Goal: Task Accomplishment & Management: Manage account settings

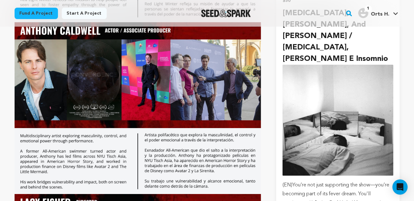
scroll to position [1302, 0]
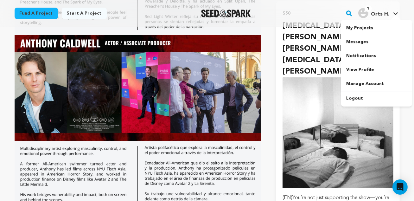
click at [378, 12] on span "Orts H." at bounding box center [380, 14] width 18 height 5
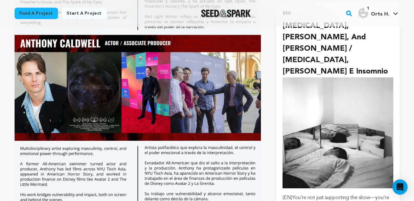
click at [378, 12] on span "Orts H." at bounding box center [380, 14] width 18 height 5
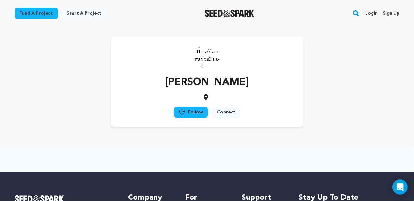
click at [372, 13] on link "Login" at bounding box center [371, 13] width 12 height 10
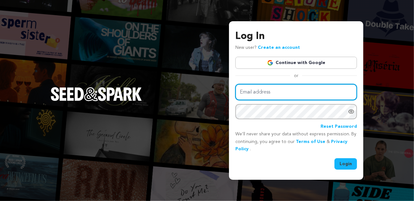
type input "hrproductions.studio@gmail.com"
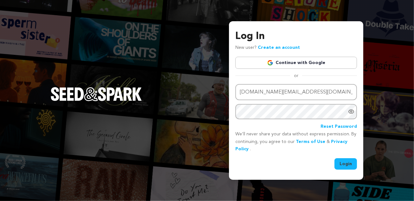
click at [347, 162] on button "Login" at bounding box center [345, 163] width 22 height 11
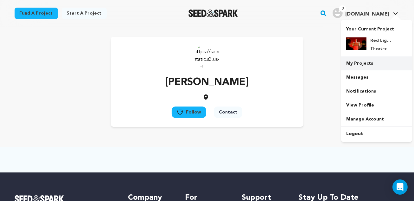
click at [363, 61] on link "My Projects" at bounding box center [376, 63] width 71 height 14
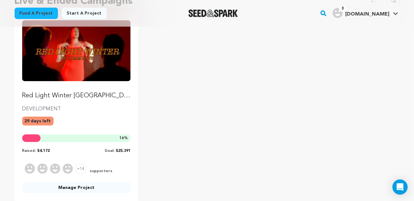
scroll to position [79, 0]
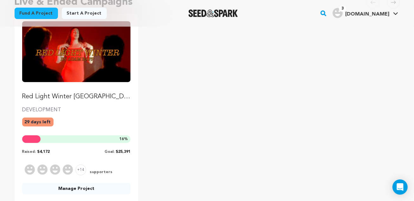
click at [36, 96] on p "Red Light Winter [GEOGRAPHIC_DATA]" at bounding box center [76, 96] width 109 height 9
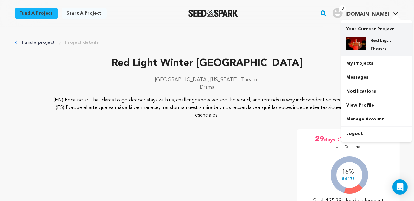
click at [373, 41] on h4 "Red Light Winter [GEOGRAPHIC_DATA]" at bounding box center [381, 40] width 23 height 6
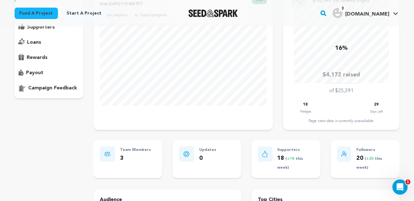
scroll to position [109, 0]
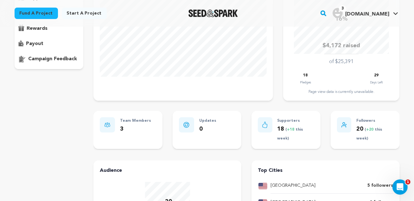
click at [267, 126] on icon at bounding box center [264, 125] width 5 height 6
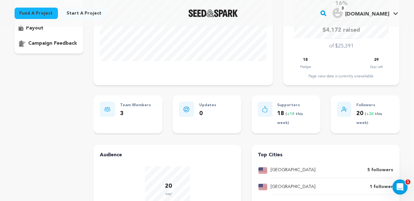
scroll to position [129, 0]
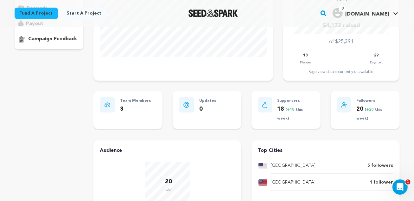
click at [357, 99] on p "Followers" at bounding box center [374, 100] width 37 height 7
click at [347, 104] on div at bounding box center [344, 104] width 14 height 15
click at [321, 73] on div "Page view data is currently unavailable." at bounding box center [341, 71] width 104 height 5
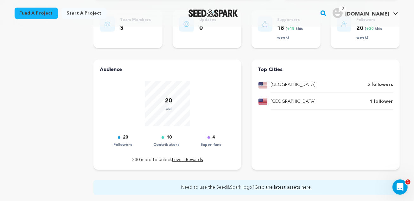
scroll to position [221, 0]
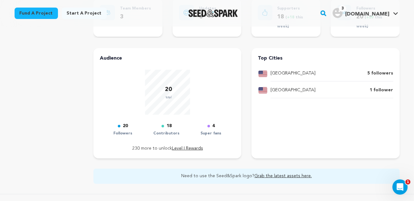
click at [147, 149] on p "230 more to unlock Level I Rewards" at bounding box center [167, 149] width 135 height 8
click at [138, 149] on p "230 more to unlock Level I Rewards" at bounding box center [167, 149] width 135 height 8
click at [118, 128] on div "20" at bounding box center [122, 126] width 19 height 8
click at [192, 149] on link "Level I Rewards" at bounding box center [187, 148] width 31 height 4
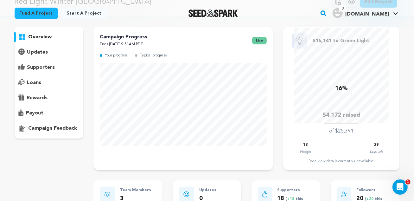
scroll to position [39, 0]
click at [226, 47] on div "Campaign Progress Ends September 18, 2025 9:51AM PDT live" at bounding box center [183, 41] width 167 height 15
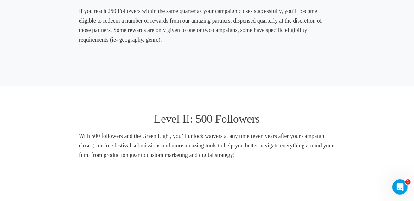
scroll to position [225, 0]
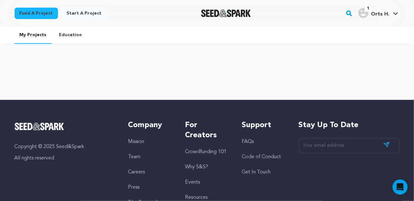
click at [30, 32] on link "My Projects" at bounding box center [33, 35] width 37 height 17
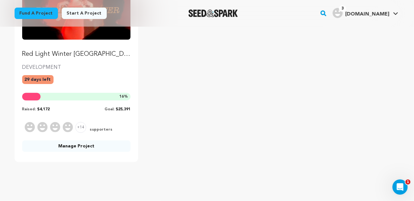
scroll to position [123, 0]
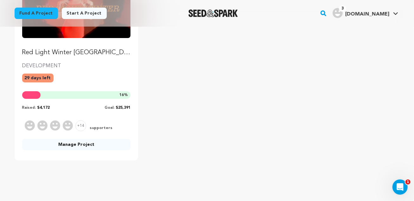
click at [80, 146] on link "Manage Project" at bounding box center [76, 144] width 109 height 11
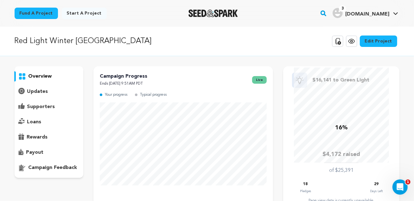
click at [53, 105] on p "supporters" at bounding box center [41, 107] width 28 height 8
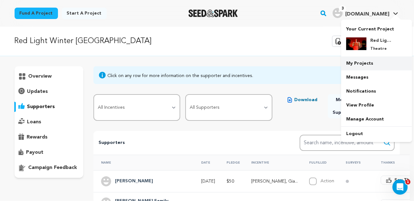
click at [356, 62] on link "My Projects" at bounding box center [376, 63] width 71 height 14
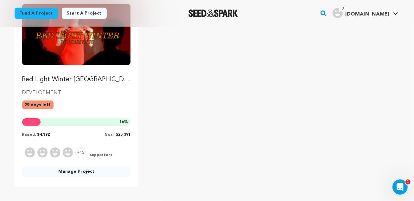
scroll to position [110, 0]
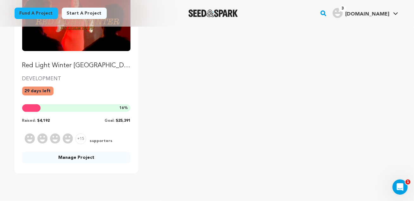
click at [72, 156] on link "Manage Project" at bounding box center [76, 157] width 109 height 11
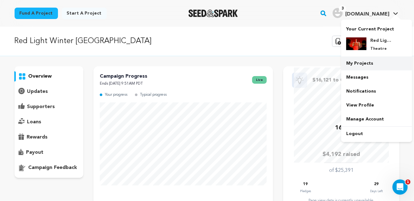
click at [362, 61] on link "My Projects" at bounding box center [376, 63] width 71 height 14
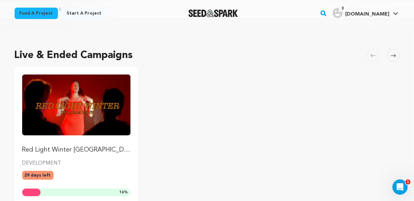
scroll to position [30, 0]
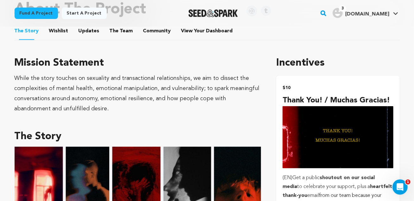
scroll to position [298, 0]
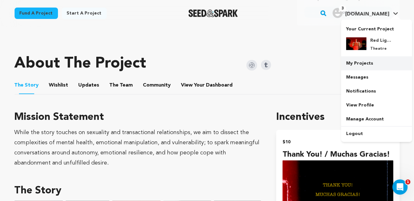
click at [356, 61] on link "My Projects" at bounding box center [376, 63] width 71 height 14
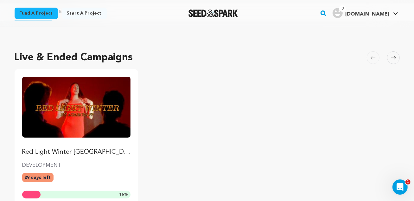
scroll to position [25, 0]
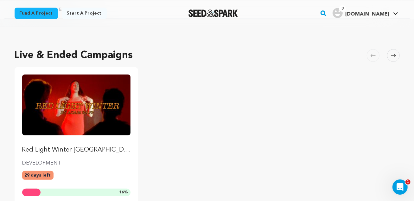
click at [70, 148] on p "Red Light Winter [GEOGRAPHIC_DATA]" at bounding box center [76, 149] width 109 height 9
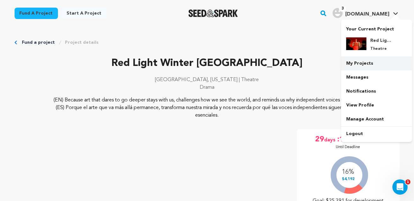
click at [370, 60] on link "My Projects" at bounding box center [376, 63] width 71 height 14
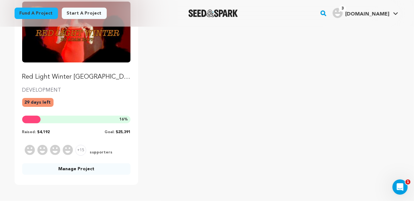
scroll to position [114, 0]
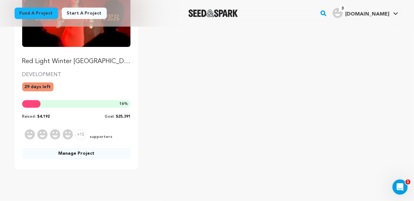
click at [76, 153] on link "Manage Project" at bounding box center [76, 153] width 109 height 11
